Goal: Check status

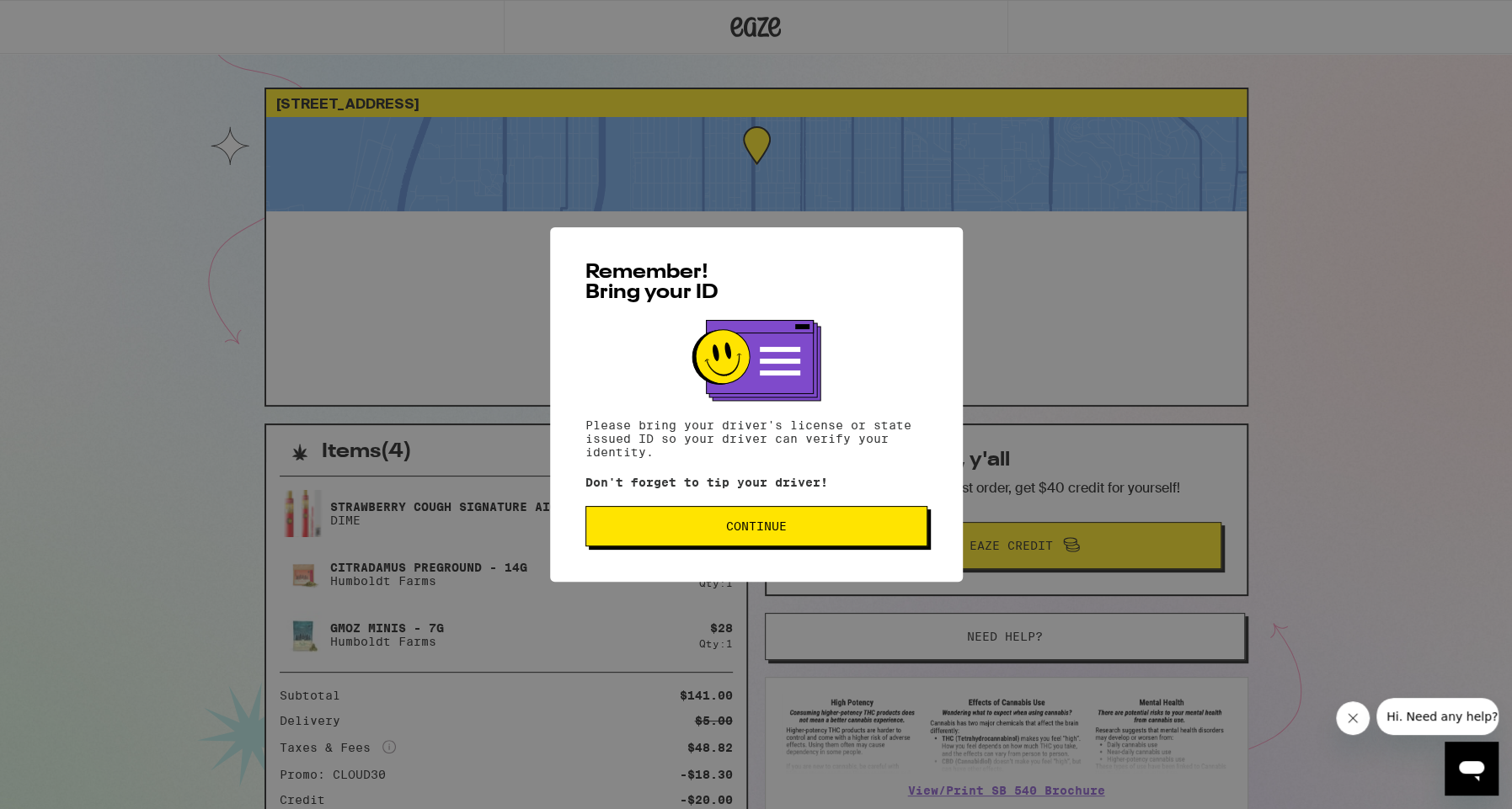
click at [822, 514] on button "Continue" at bounding box center [756, 526] width 342 height 40
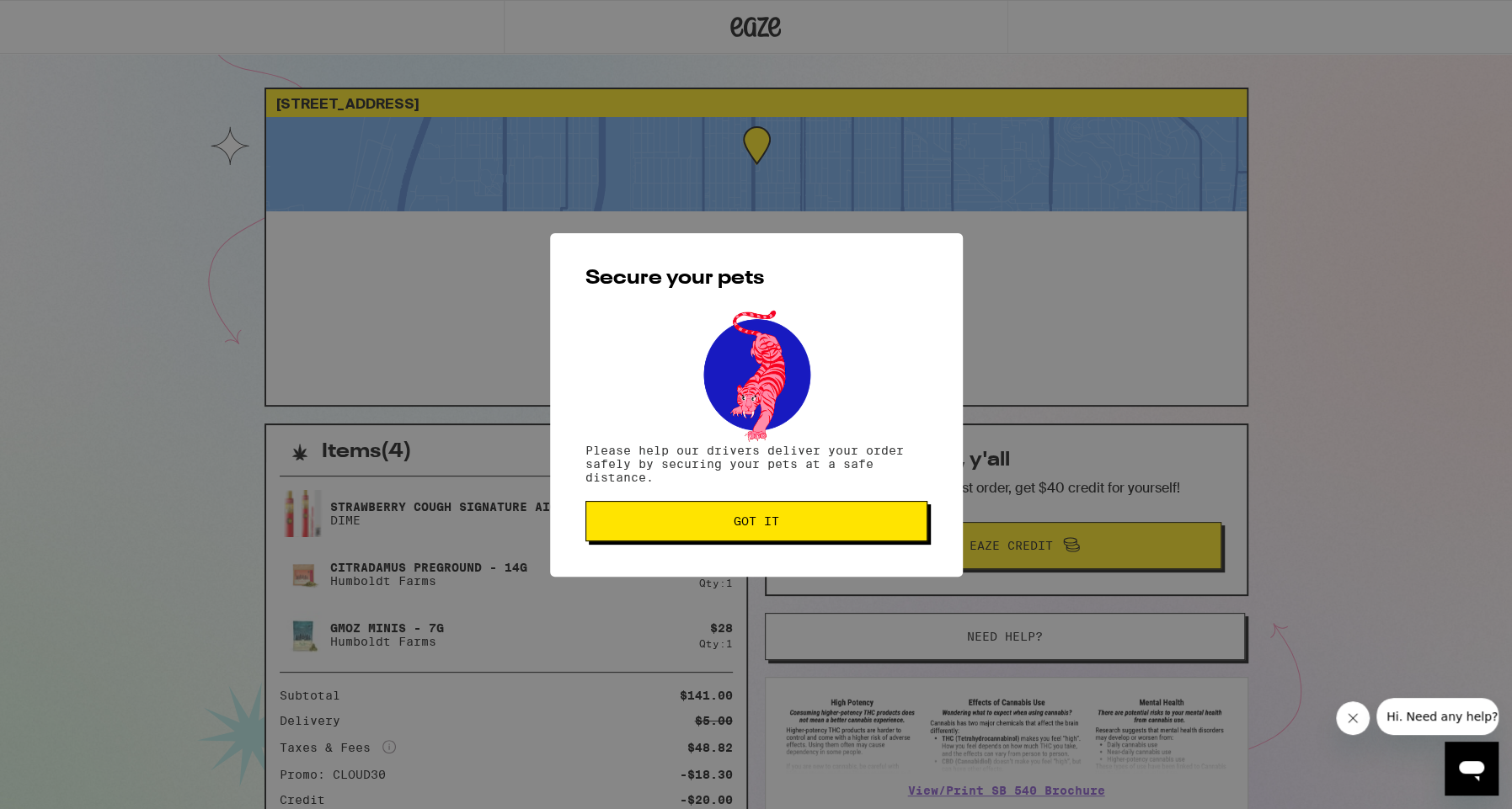
click at [822, 514] on button "Got it" at bounding box center [756, 521] width 342 height 40
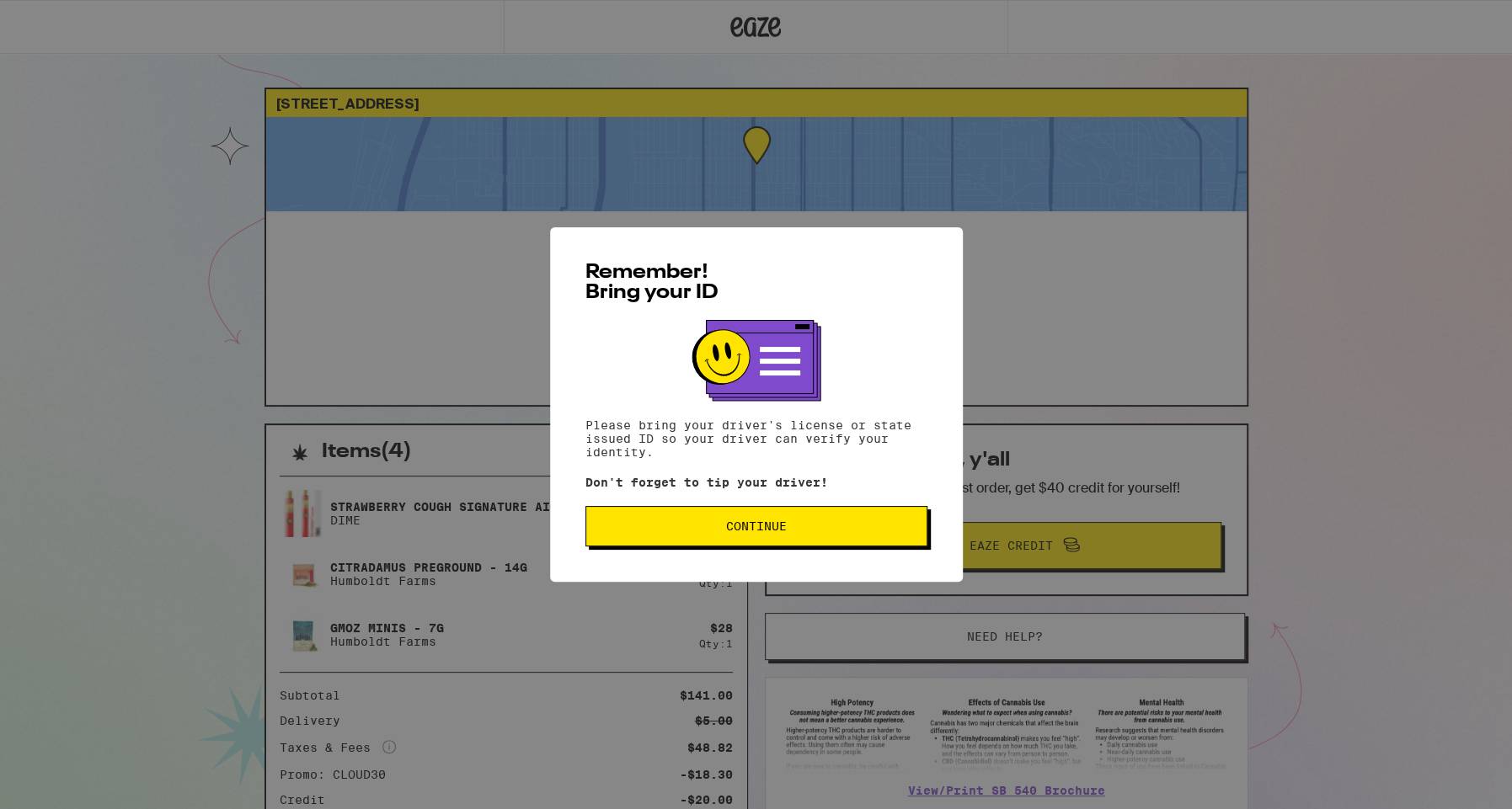
click at [844, 523] on button "Continue" at bounding box center [756, 526] width 342 height 40
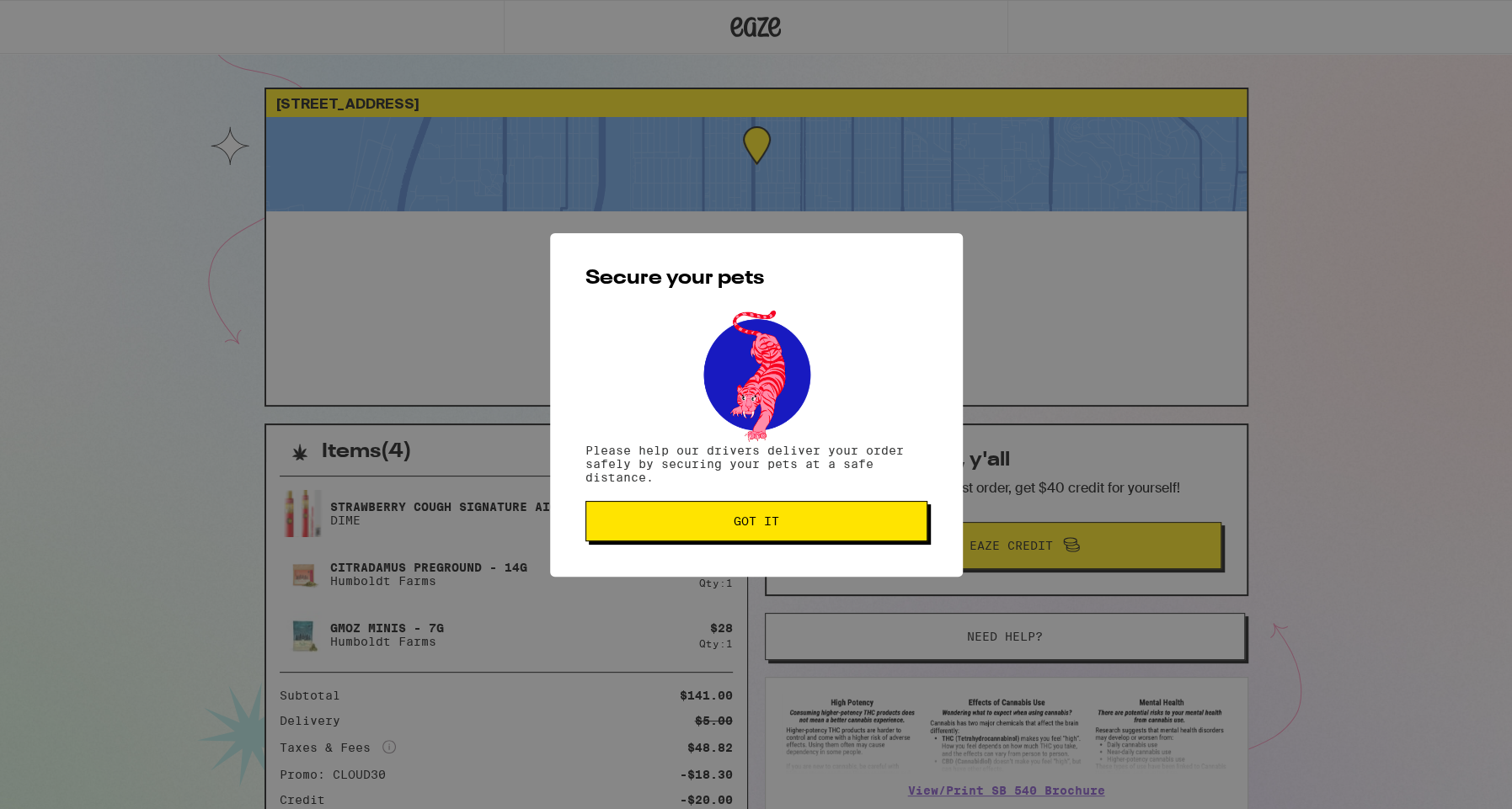
click at [844, 523] on span "Got it" at bounding box center [756, 521] width 314 height 12
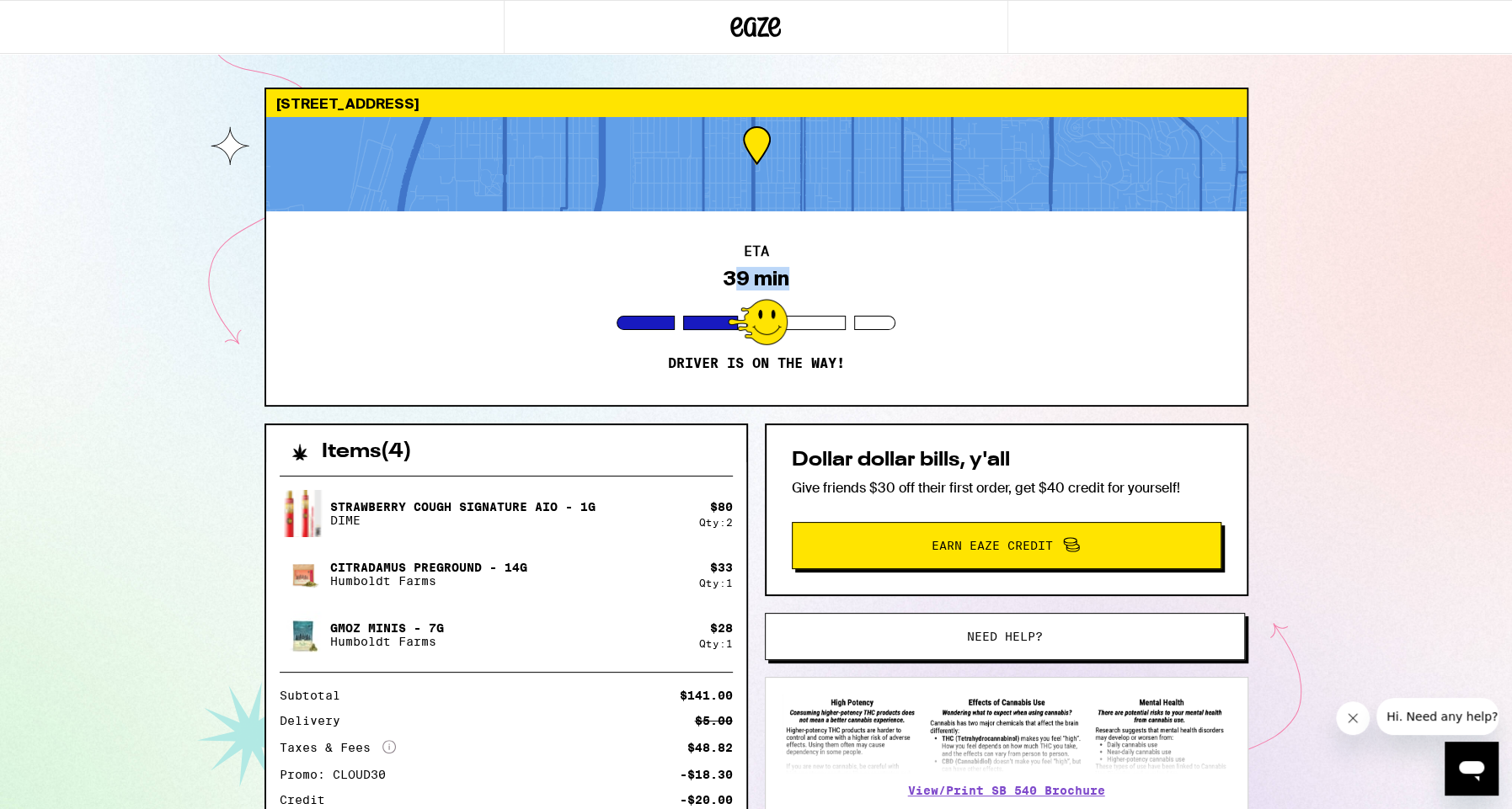
drag, startPoint x: 738, startPoint y: 277, endPoint x: 816, endPoint y: 284, distance: 78.3
click at [816, 284] on div "ETA 39 min Driver is on the way!" at bounding box center [756, 308] width 981 height 193
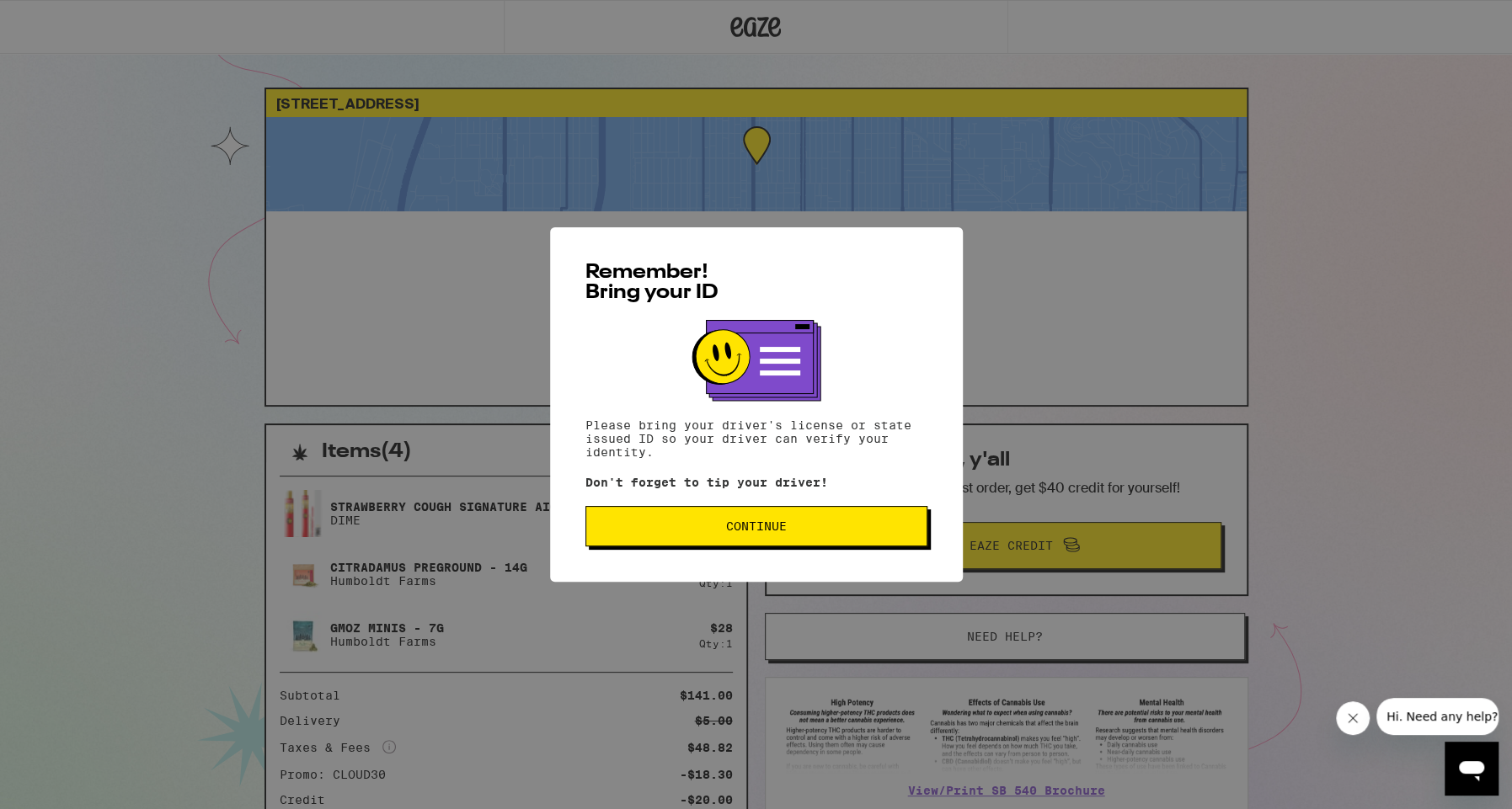
click at [741, 527] on span "Continue" at bounding box center [756, 526] width 60 height 12
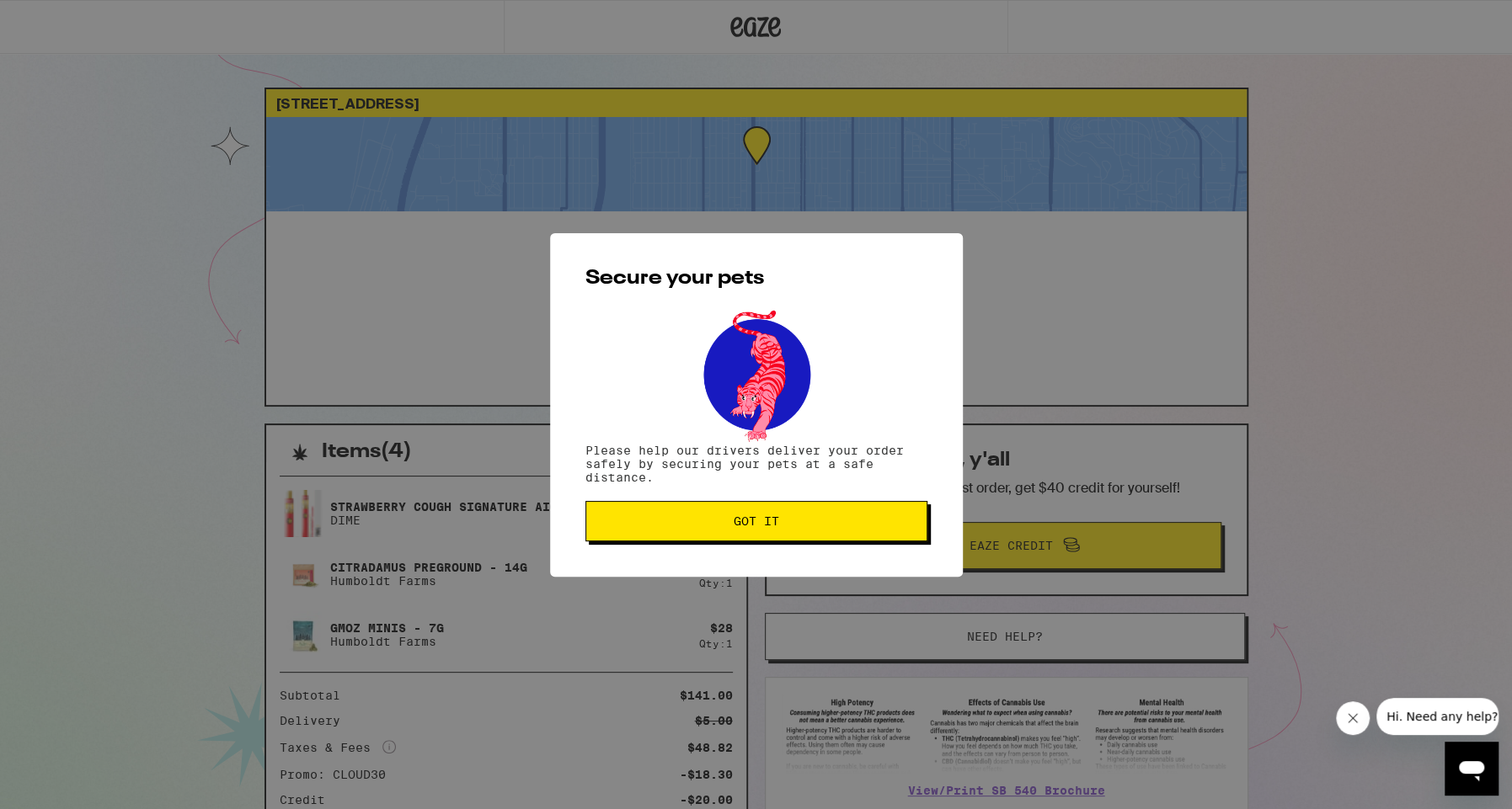
click at [741, 527] on span "Got it" at bounding box center [756, 521] width 46 height 12
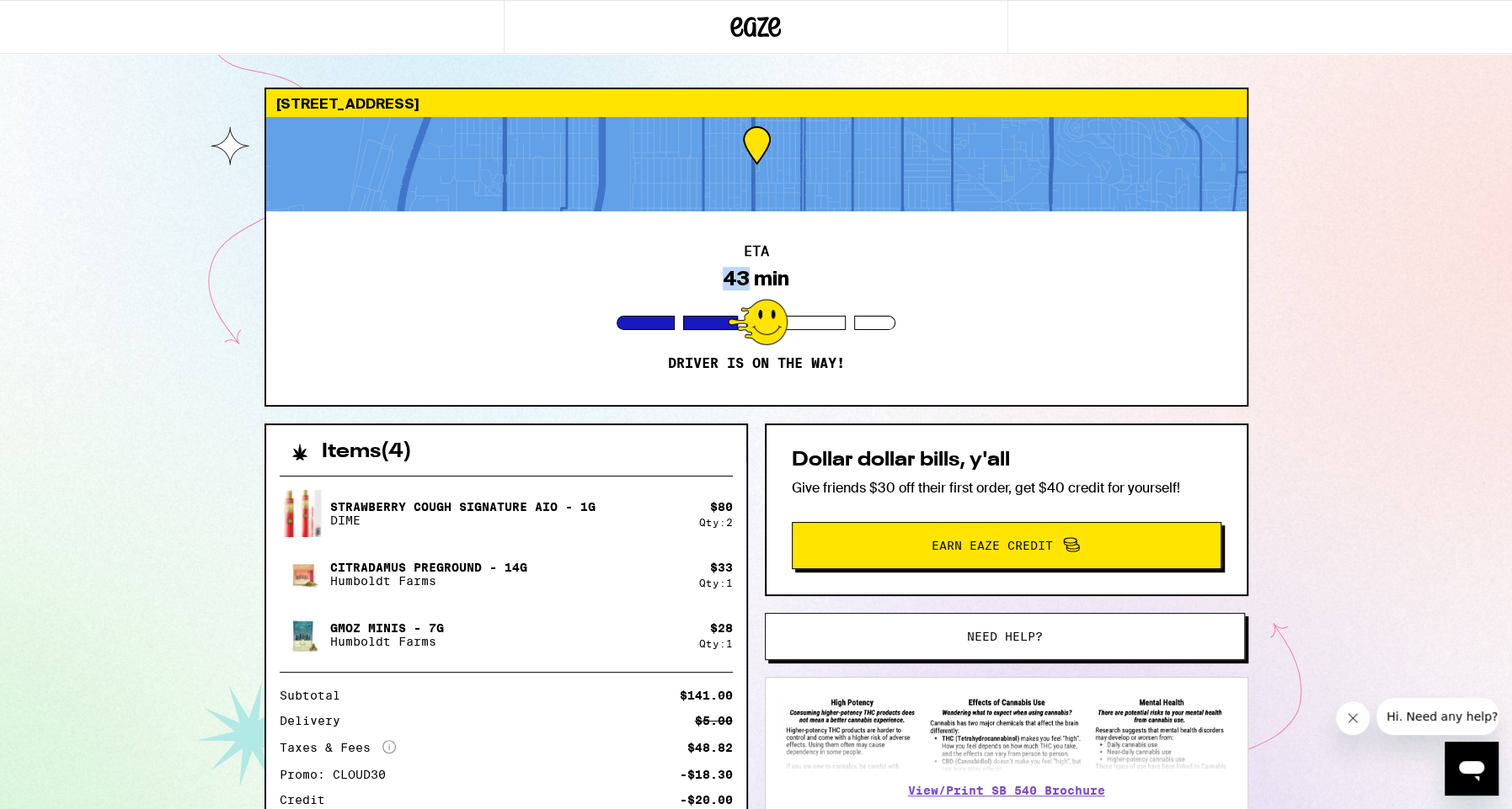
drag, startPoint x: 746, startPoint y: 280, endPoint x: 699, endPoint y: 278, distance: 47.0
click at [699, 278] on div "ETA 43 min Driver is on the way!" at bounding box center [756, 308] width 981 height 193
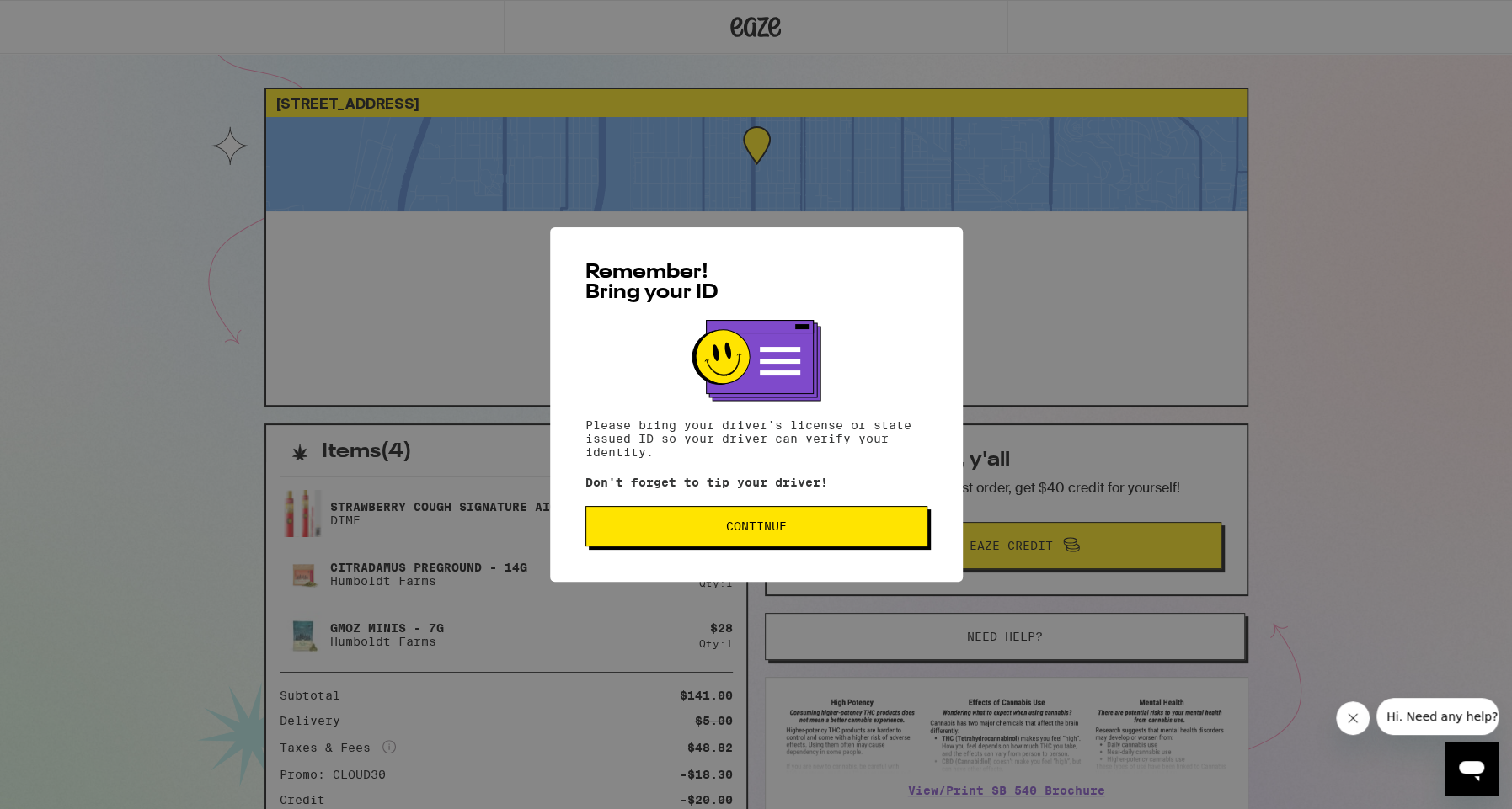
click at [621, 536] on button "Continue" at bounding box center [756, 526] width 342 height 40
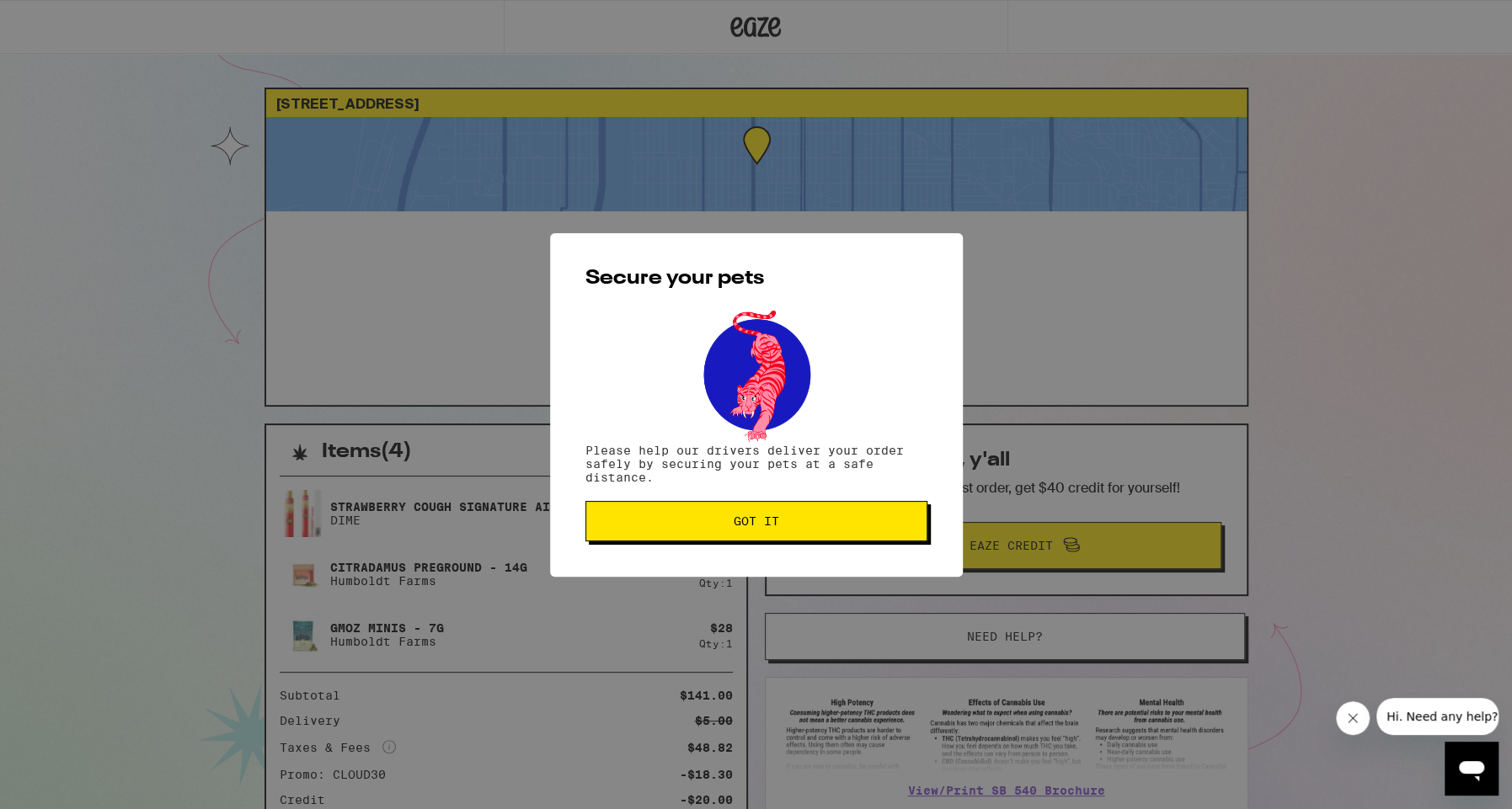
click at [621, 536] on button "Got it" at bounding box center [756, 521] width 342 height 40
